Goal: Information Seeking & Learning: Learn about a topic

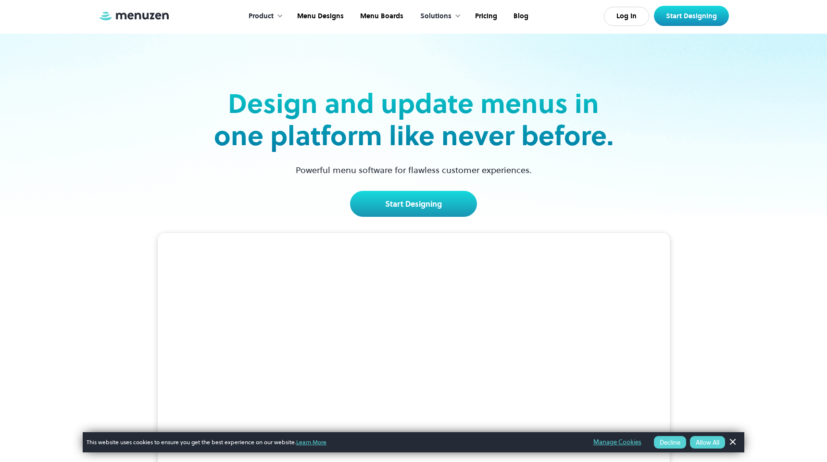
click at [447, 14] on div "Solutions" at bounding box center [435, 16] width 31 height 11
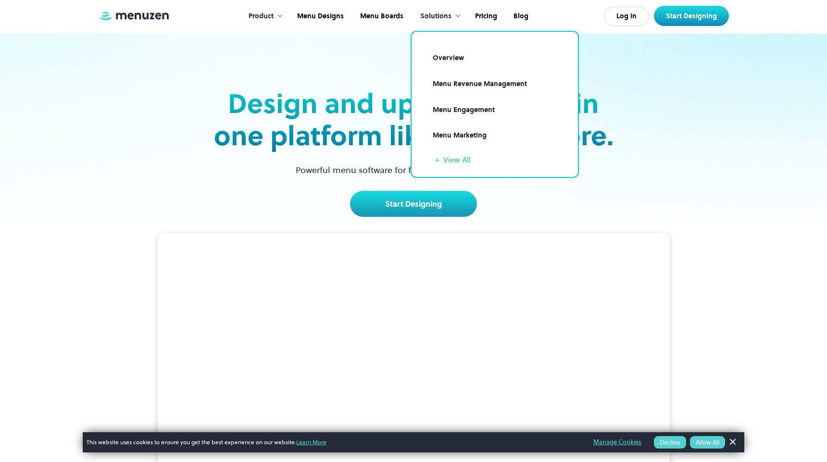
click at [455, 55] on link "Overview" at bounding box center [494, 58] width 143 height 22
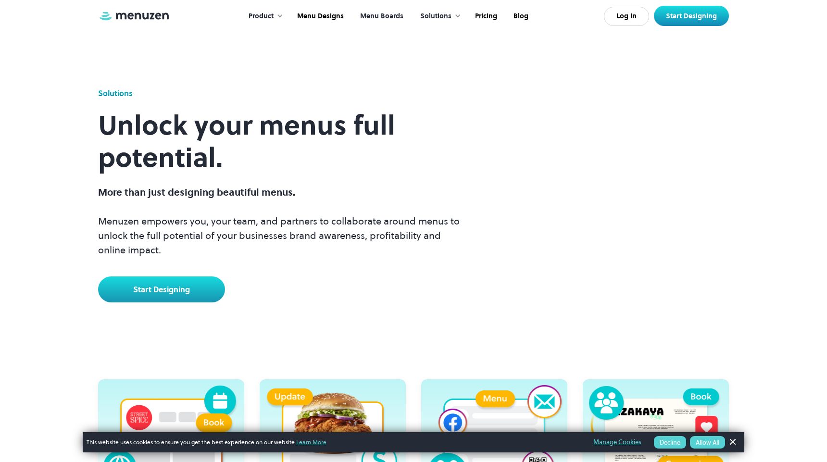
click at [384, 15] on link "Menu Boards" at bounding box center [381, 16] width 60 height 30
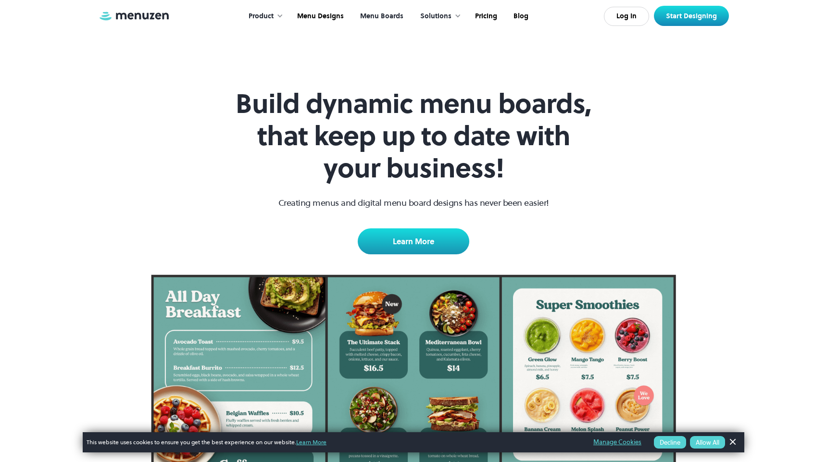
click at [265, 13] on div "Product" at bounding box center [260, 16] width 25 height 11
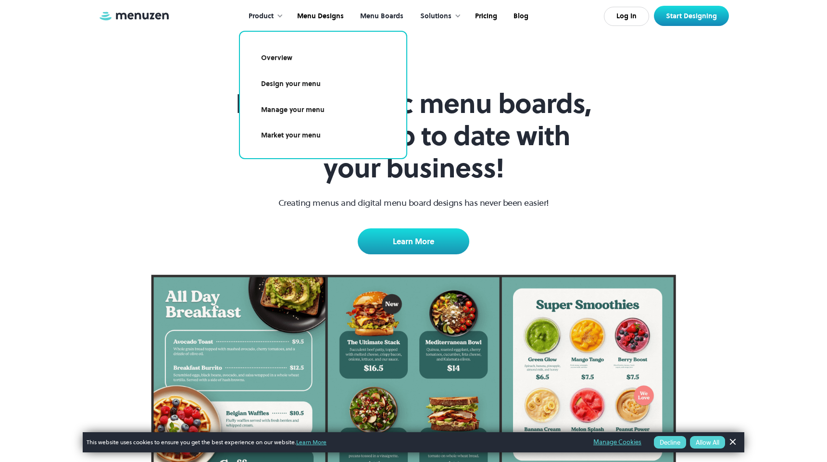
click at [296, 85] on link "Design your menu" at bounding box center [322, 84] width 143 height 22
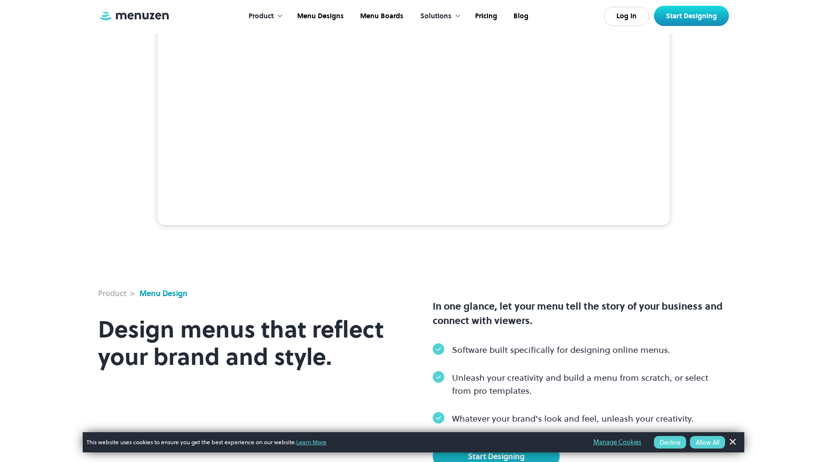
scroll to position [122, 0]
click at [490, 23] on link "Pricing" at bounding box center [485, 16] width 38 height 30
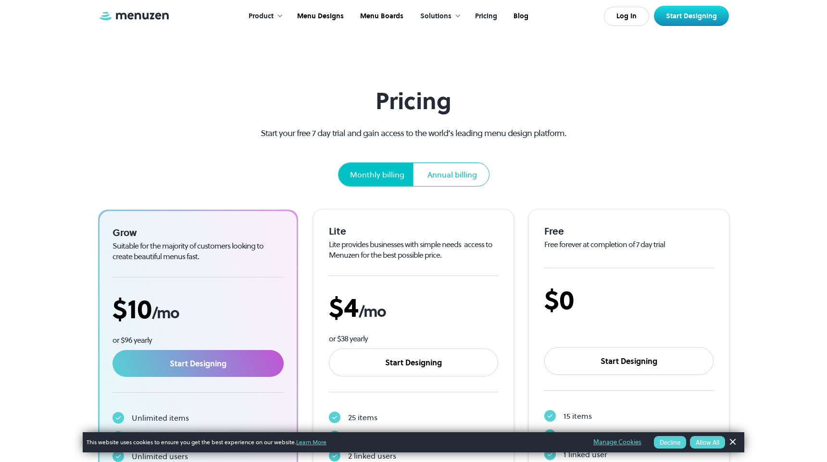
click at [433, 171] on div "Annual billing" at bounding box center [451, 175] width 49 height 12
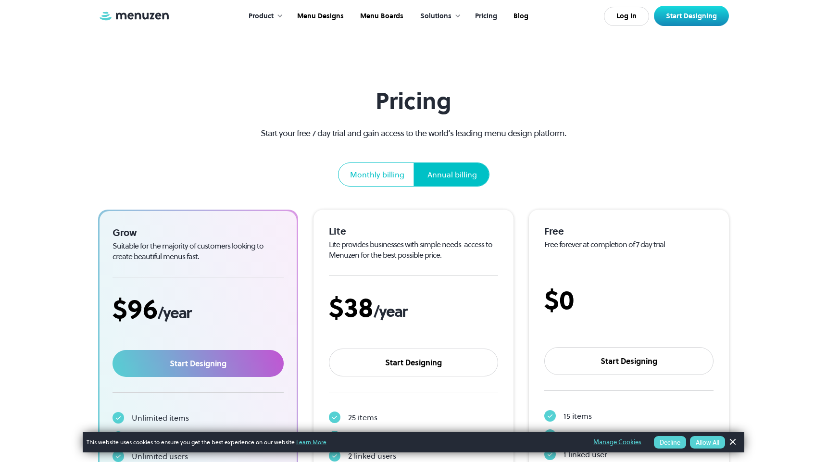
click at [390, 170] on div "Monthly billing" at bounding box center [377, 175] width 54 height 12
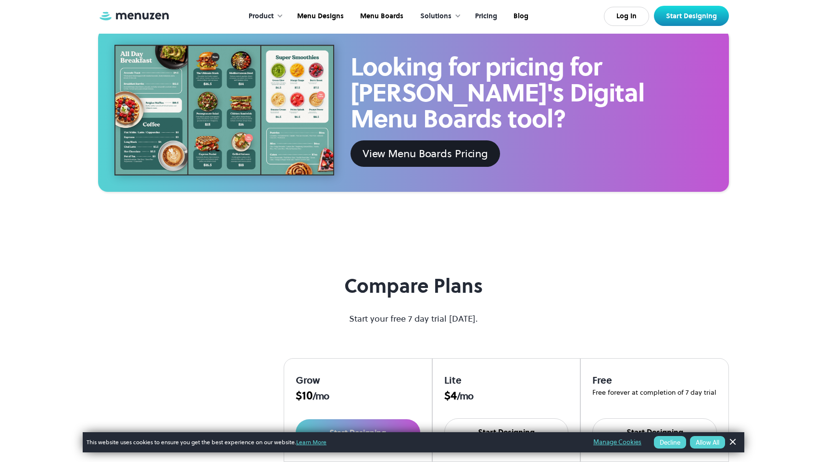
scroll to position [573, 0]
